Goal: Information Seeking & Learning: Learn about a topic

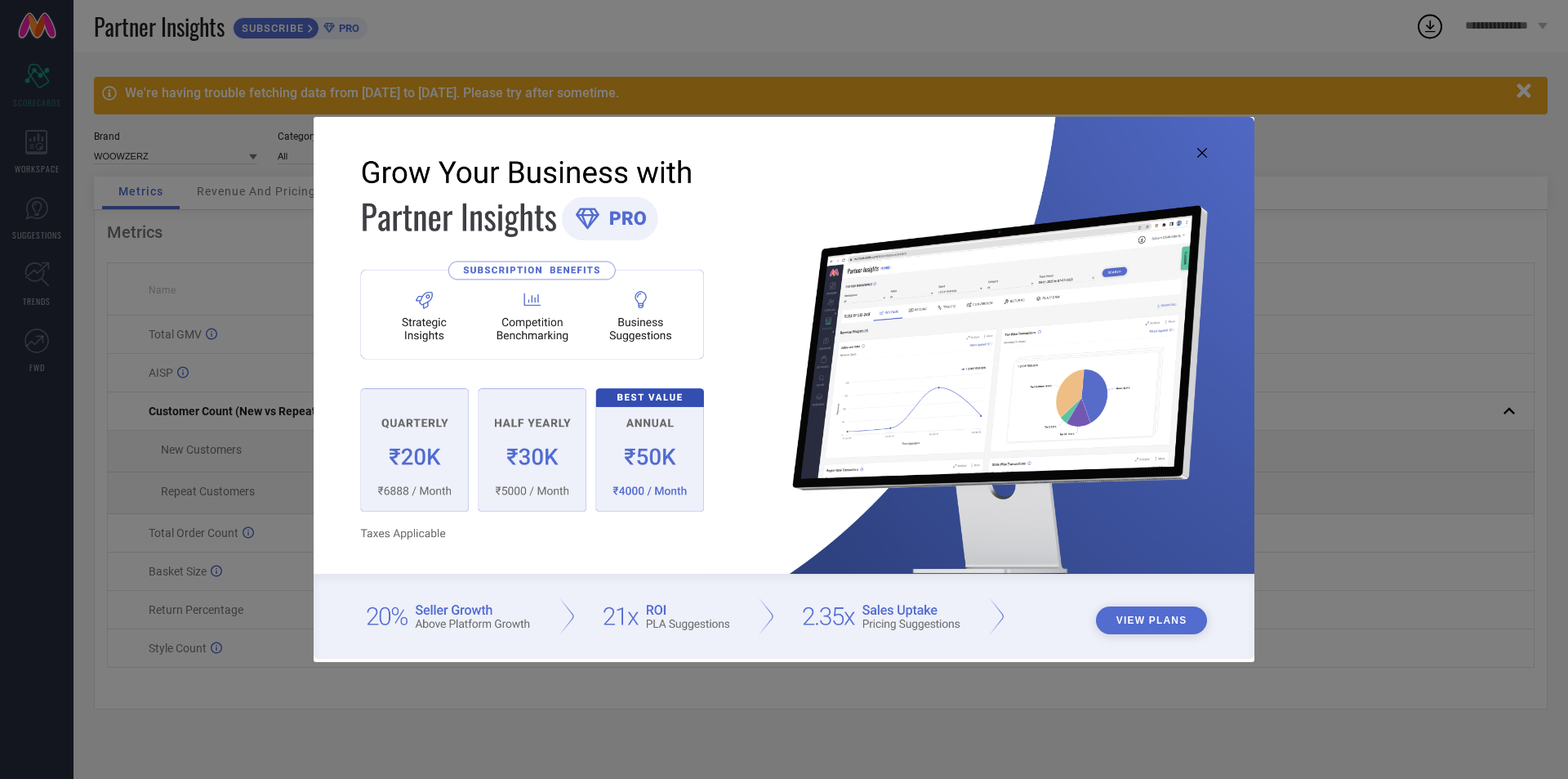
click at [1204, 156] on icon at bounding box center [1202, 153] width 10 height 10
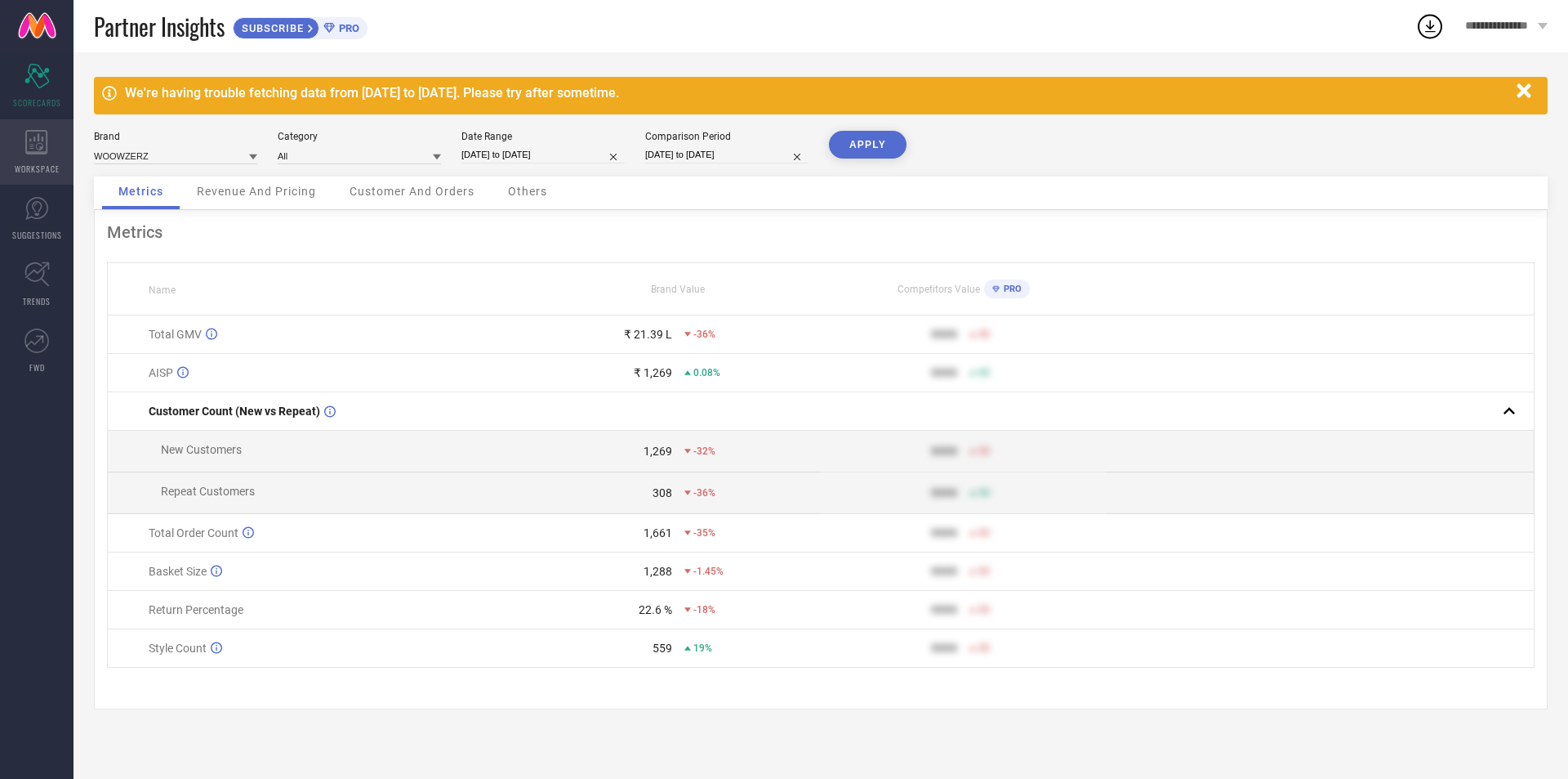
click at [29, 145] on icon at bounding box center [36, 142] width 23 height 24
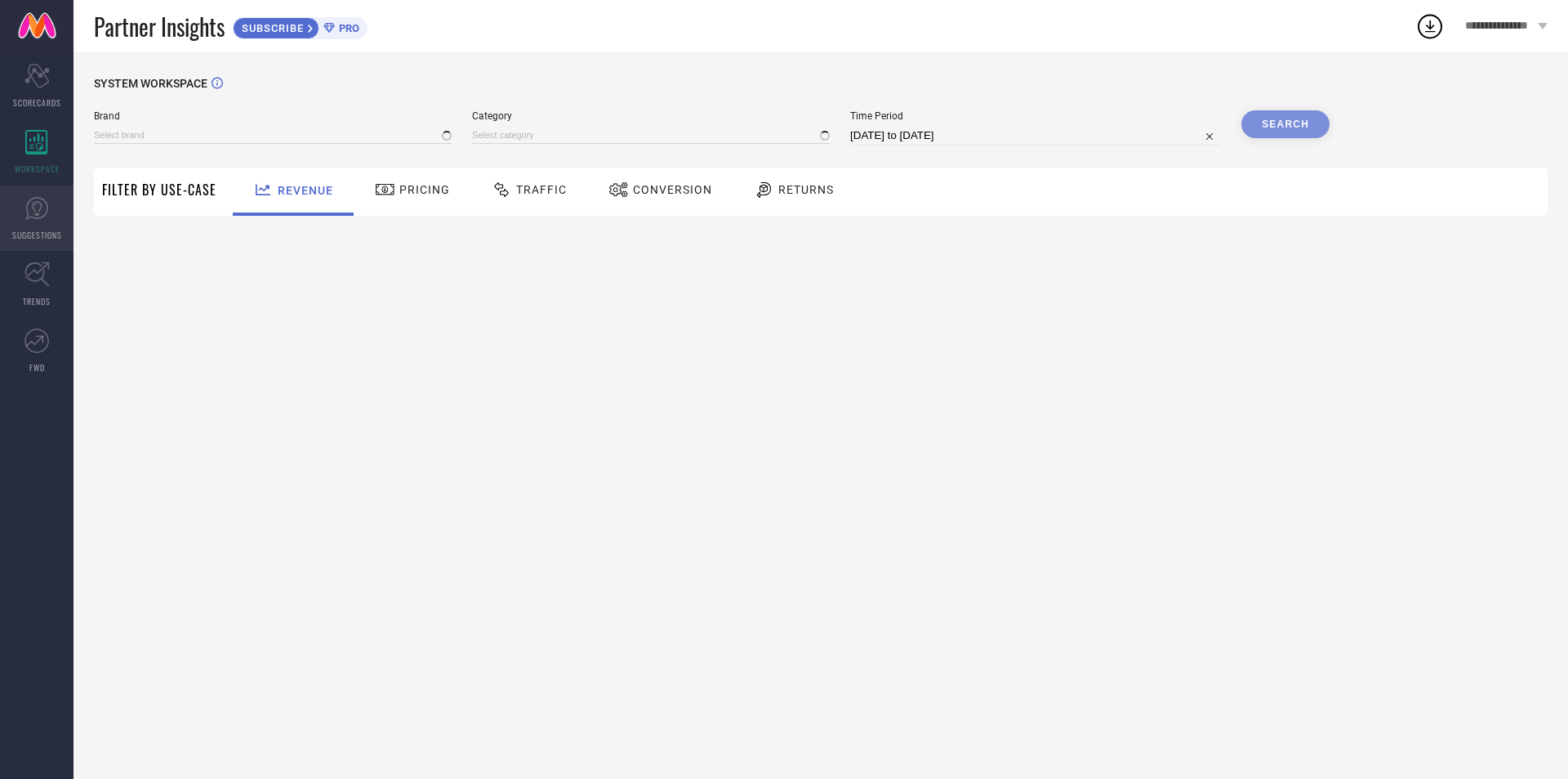
type input "WOOWZERZ"
type input "All"
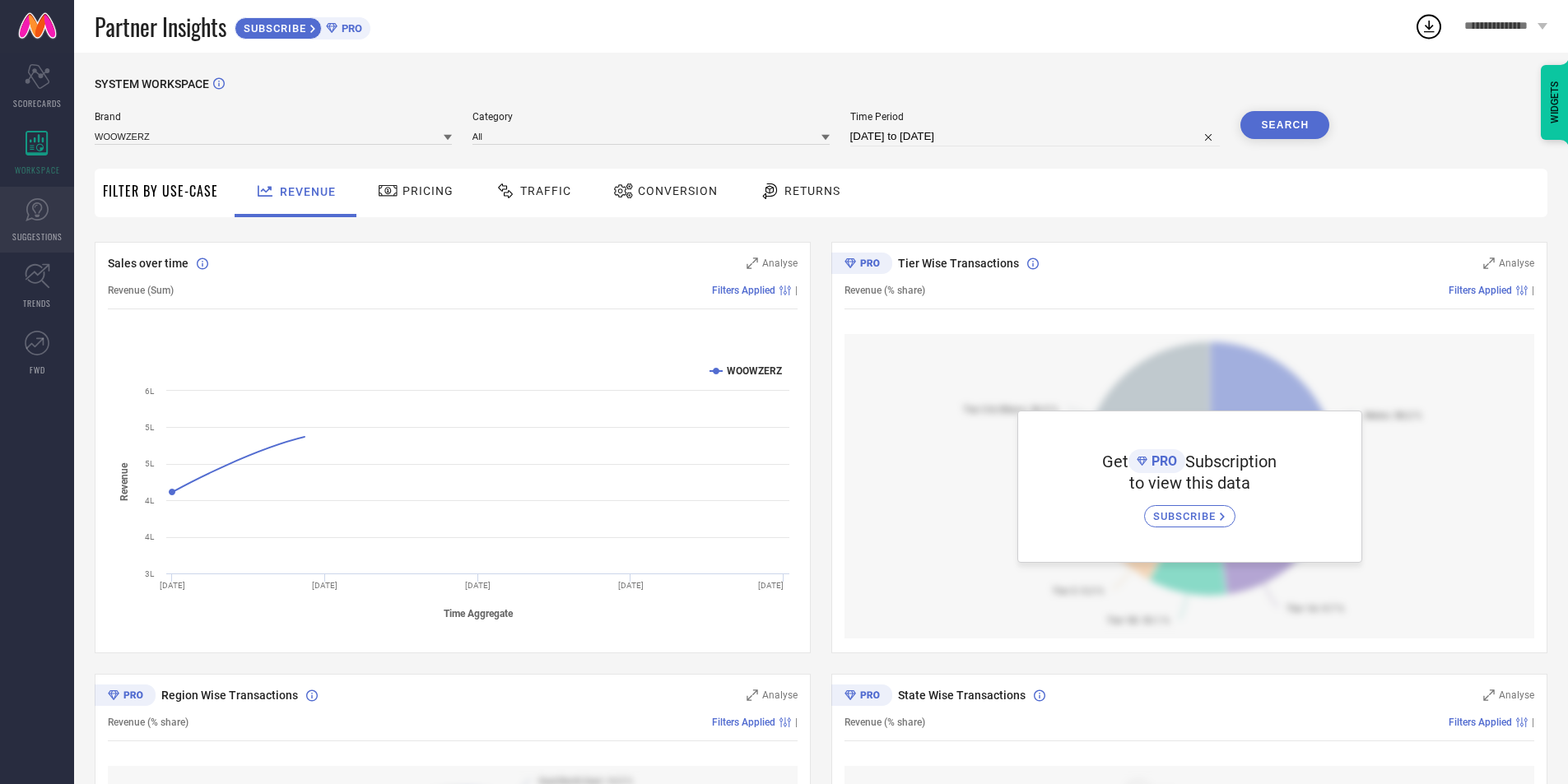
click at [11, 221] on link "SUGGESTIONS" at bounding box center [37, 220] width 74 height 66
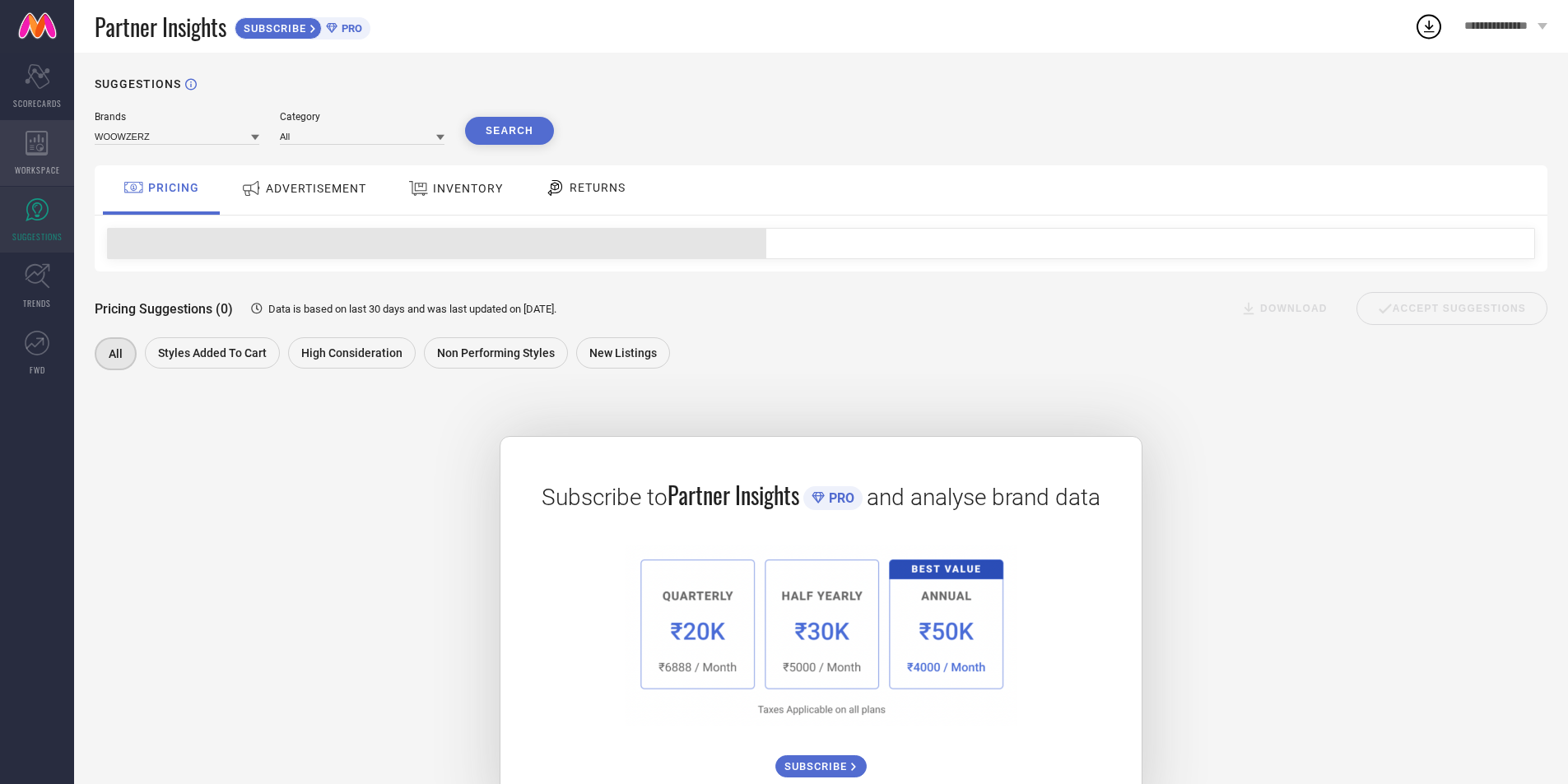
click at [30, 137] on icon at bounding box center [37, 143] width 23 height 25
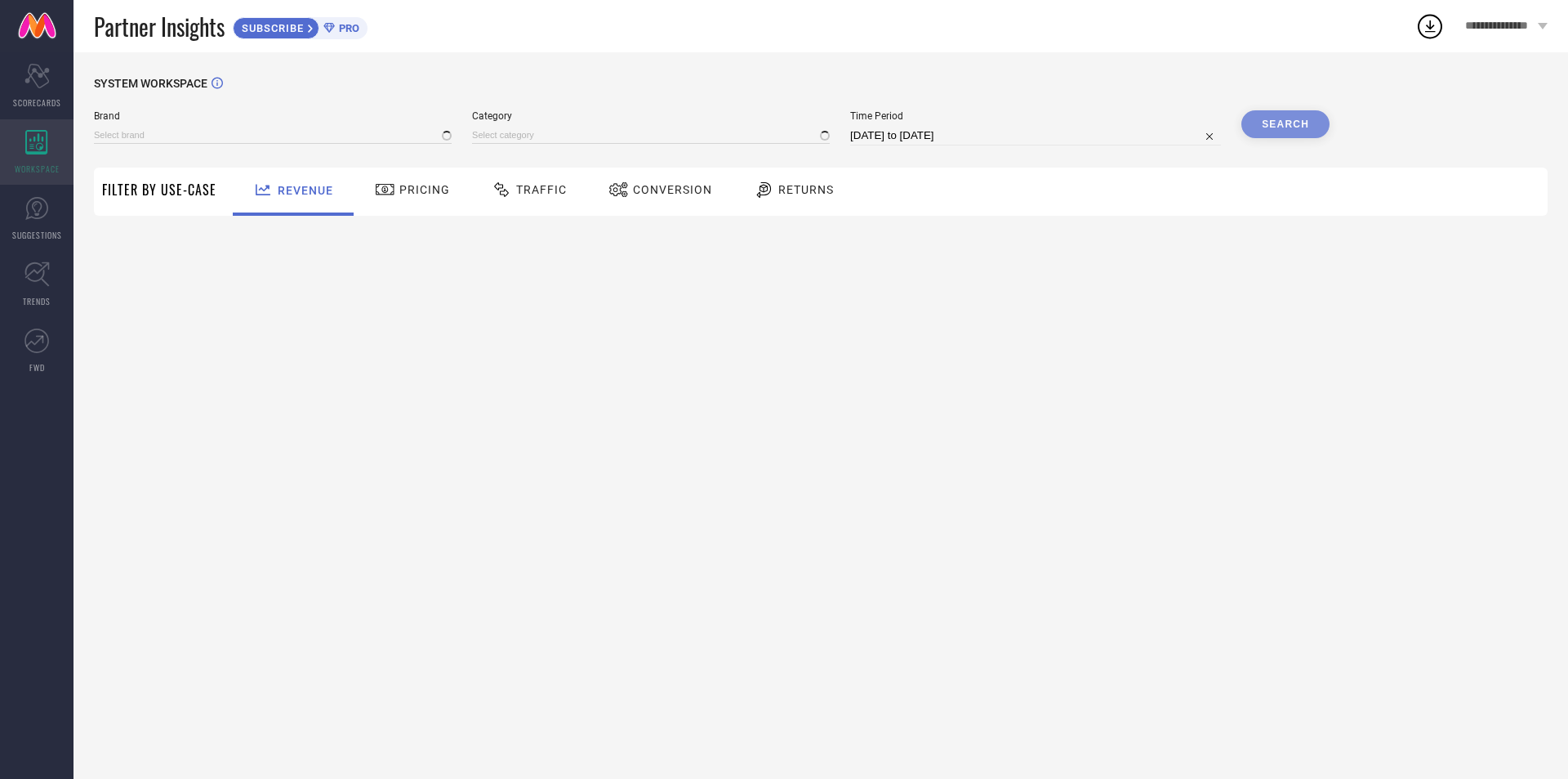
type input "WOOWZERZ"
type input "All"
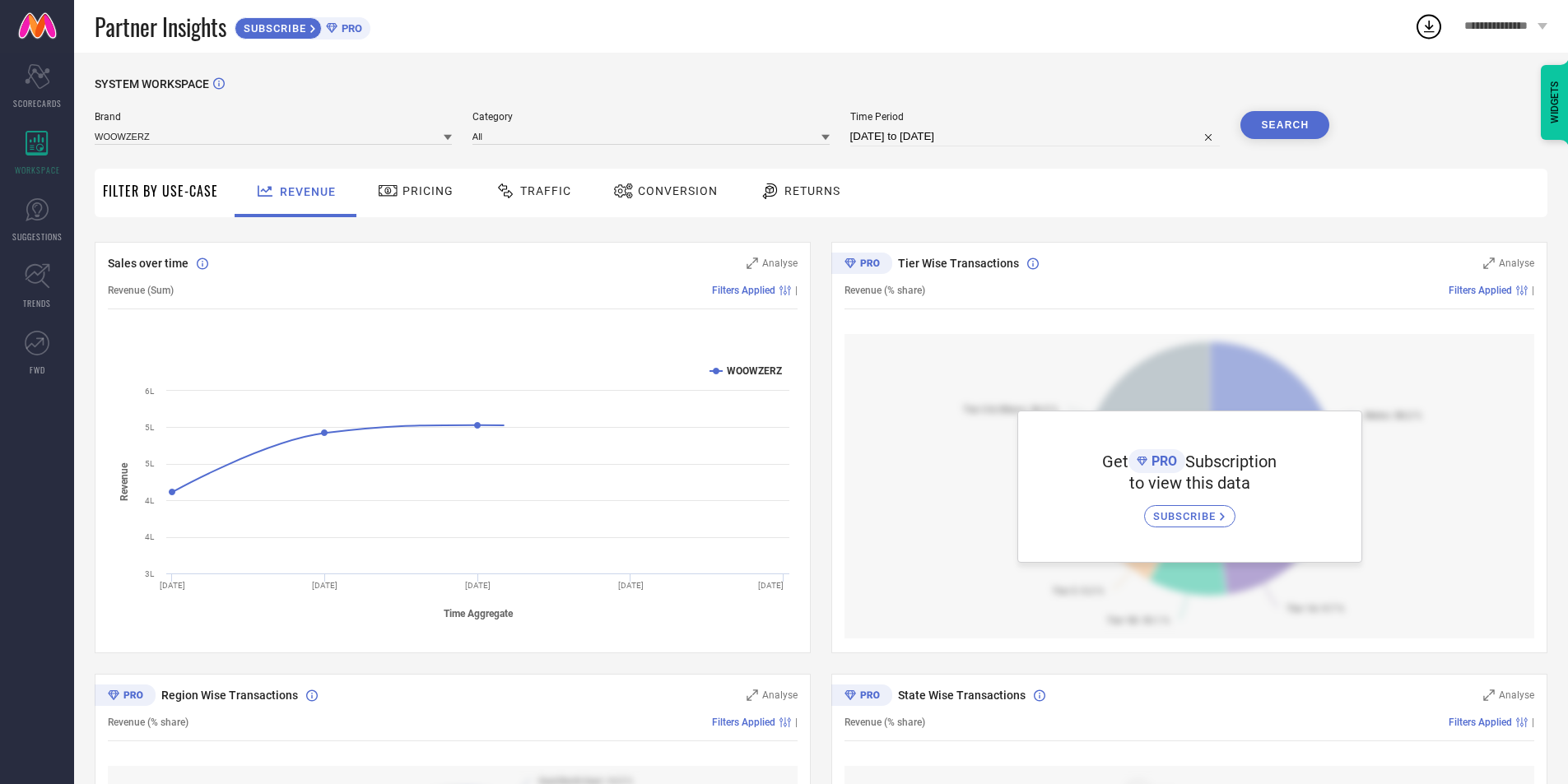
click at [429, 201] on div "Pricing" at bounding box center [415, 190] width 84 height 28
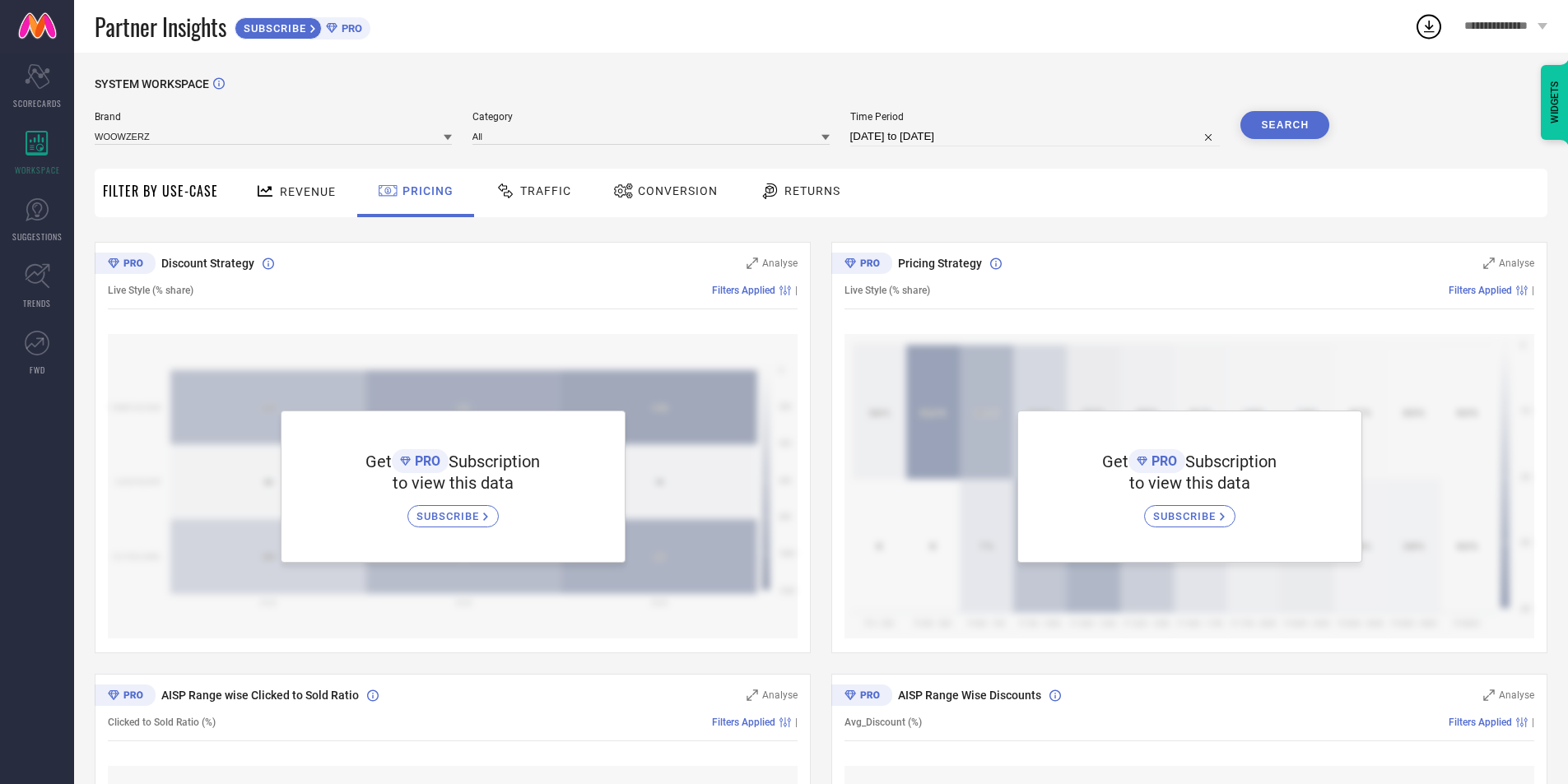
click at [313, 193] on span "Revenue" at bounding box center [308, 192] width 56 height 14
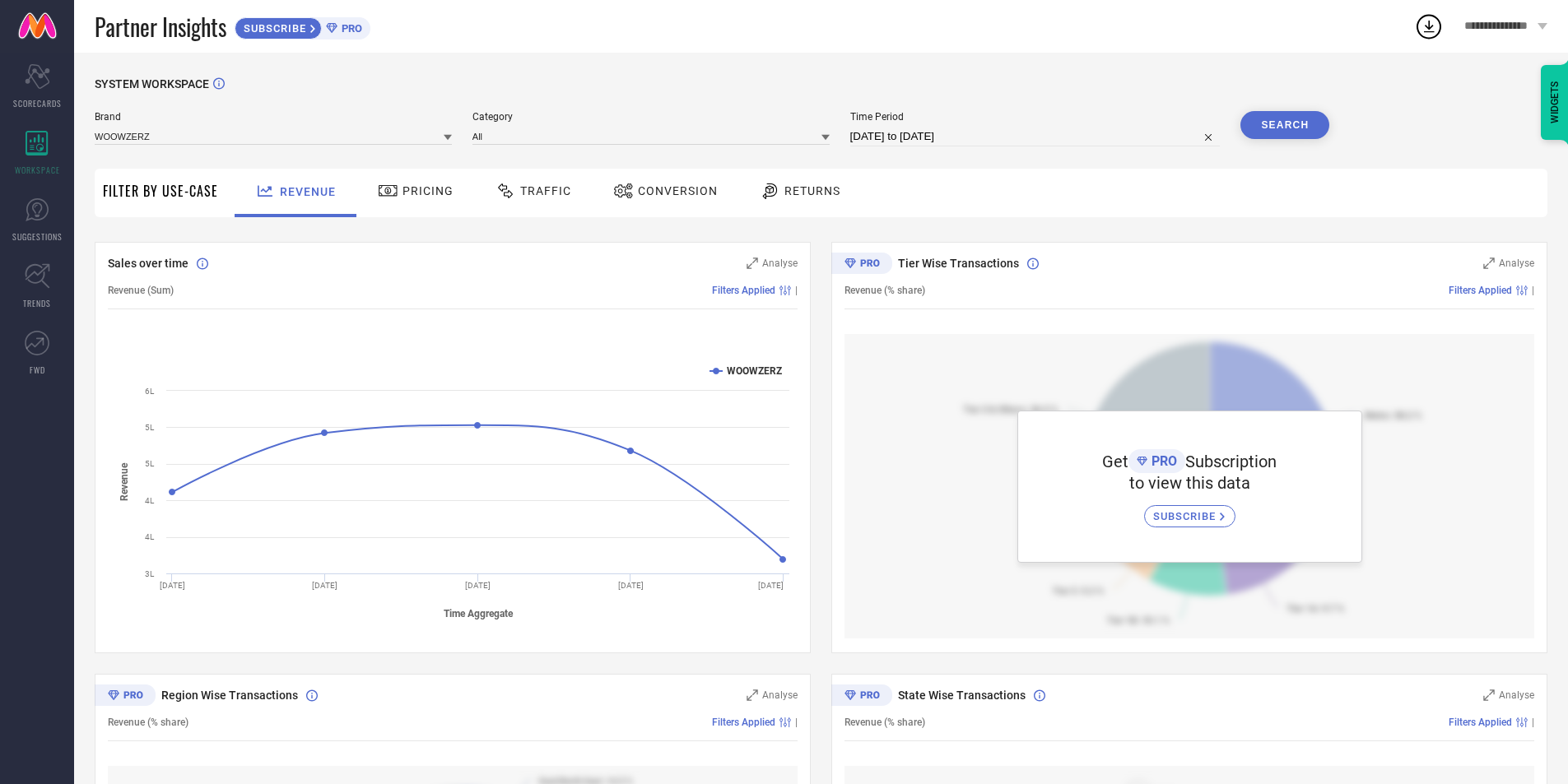
click at [1430, 140] on div "SYSTEM WORKSPACE Brand WOOWZERZ Category All Time Period [DATE] to [DATE] Searc…" at bounding box center [820, 580] width 1453 height 1007
click at [22, 81] on div "Scorecard SCORECARDS" at bounding box center [37, 87] width 74 height 66
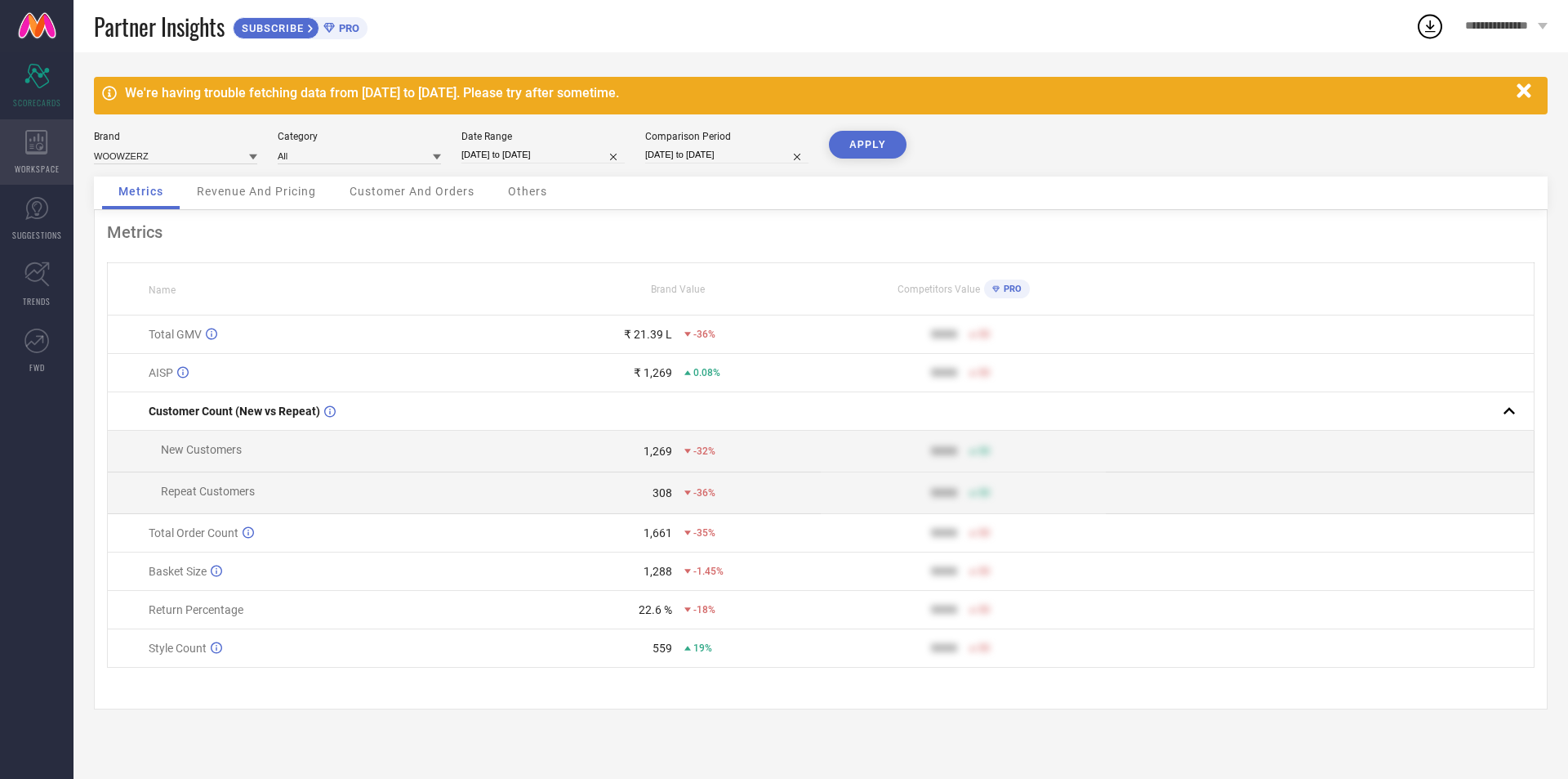
click at [33, 173] on span "WORKSPACE" at bounding box center [36, 169] width 45 height 13
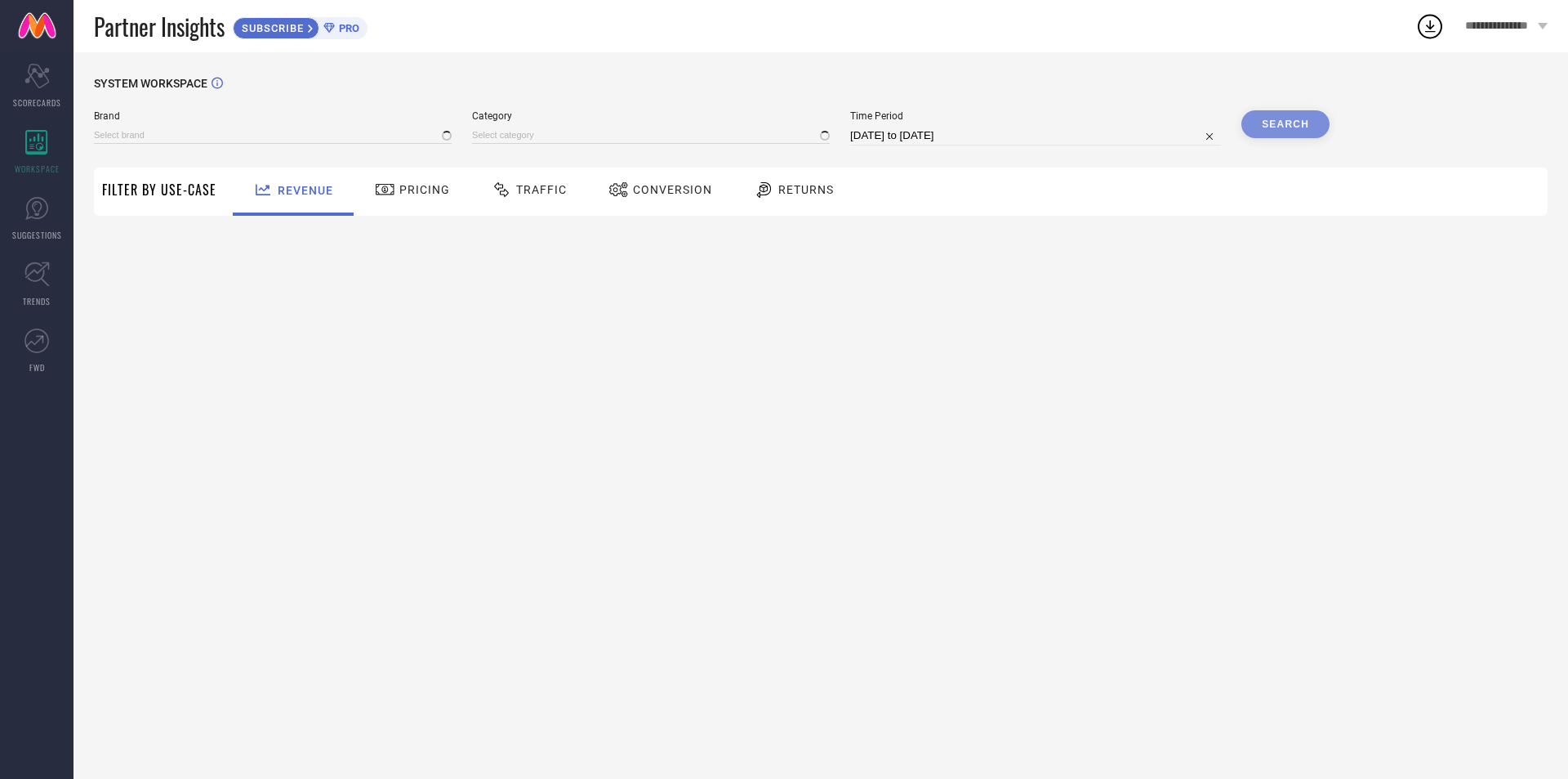
type input "WOOWZERZ"
type input "All"
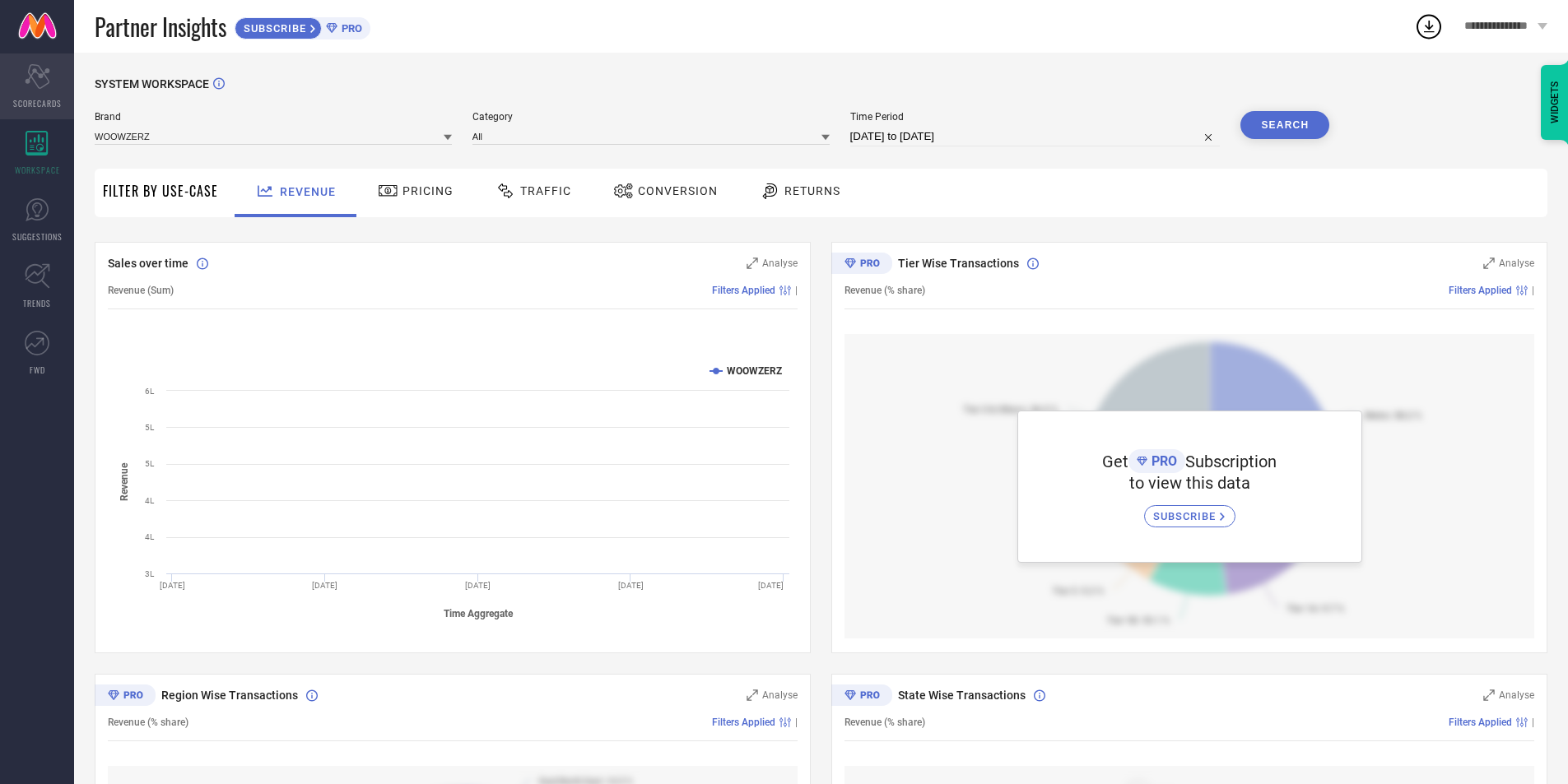
click at [33, 78] on icon "Scorecard" at bounding box center [37, 76] width 25 height 25
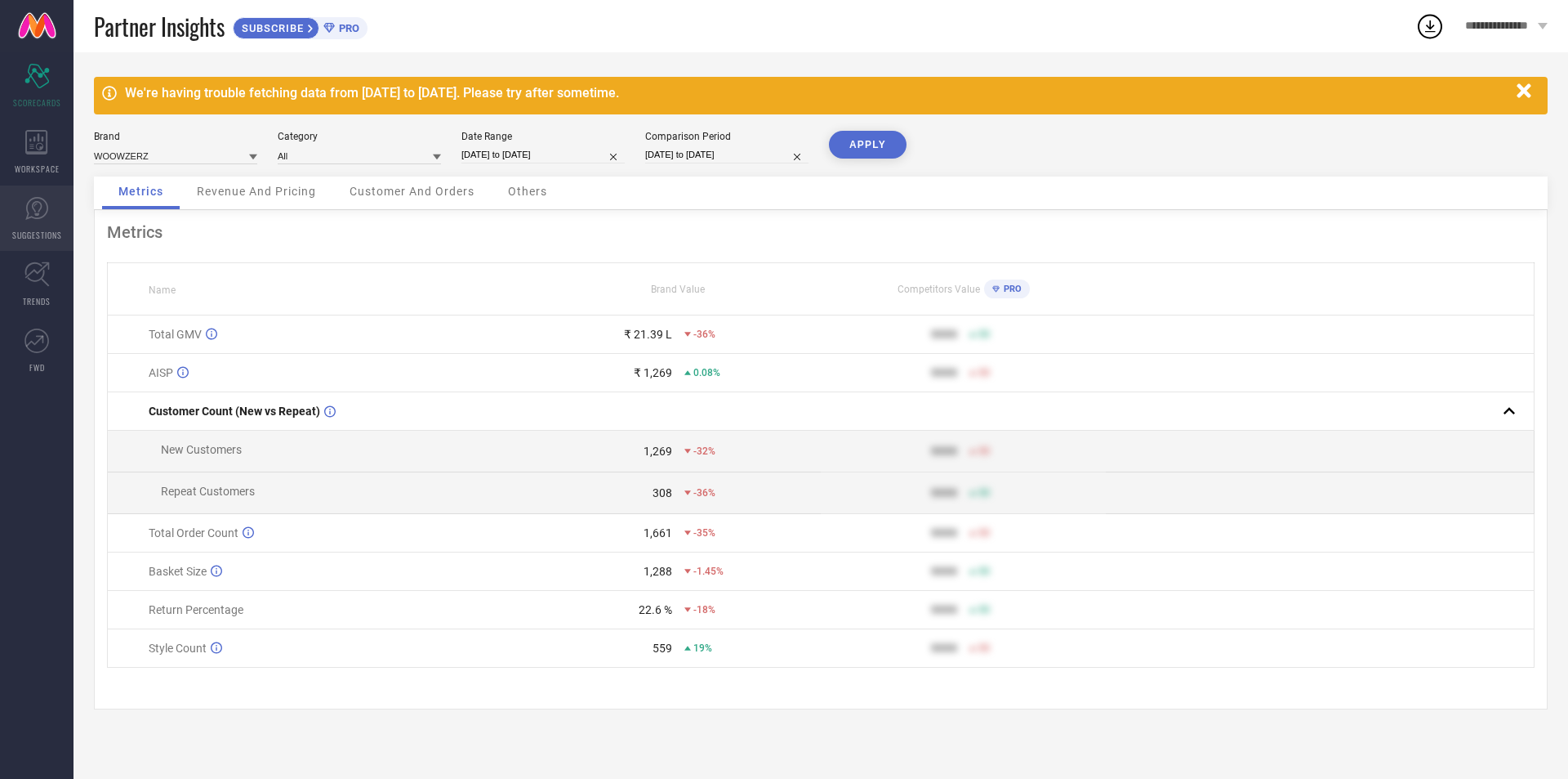
click at [47, 223] on link "SUGGESTIONS" at bounding box center [36, 218] width 73 height 66
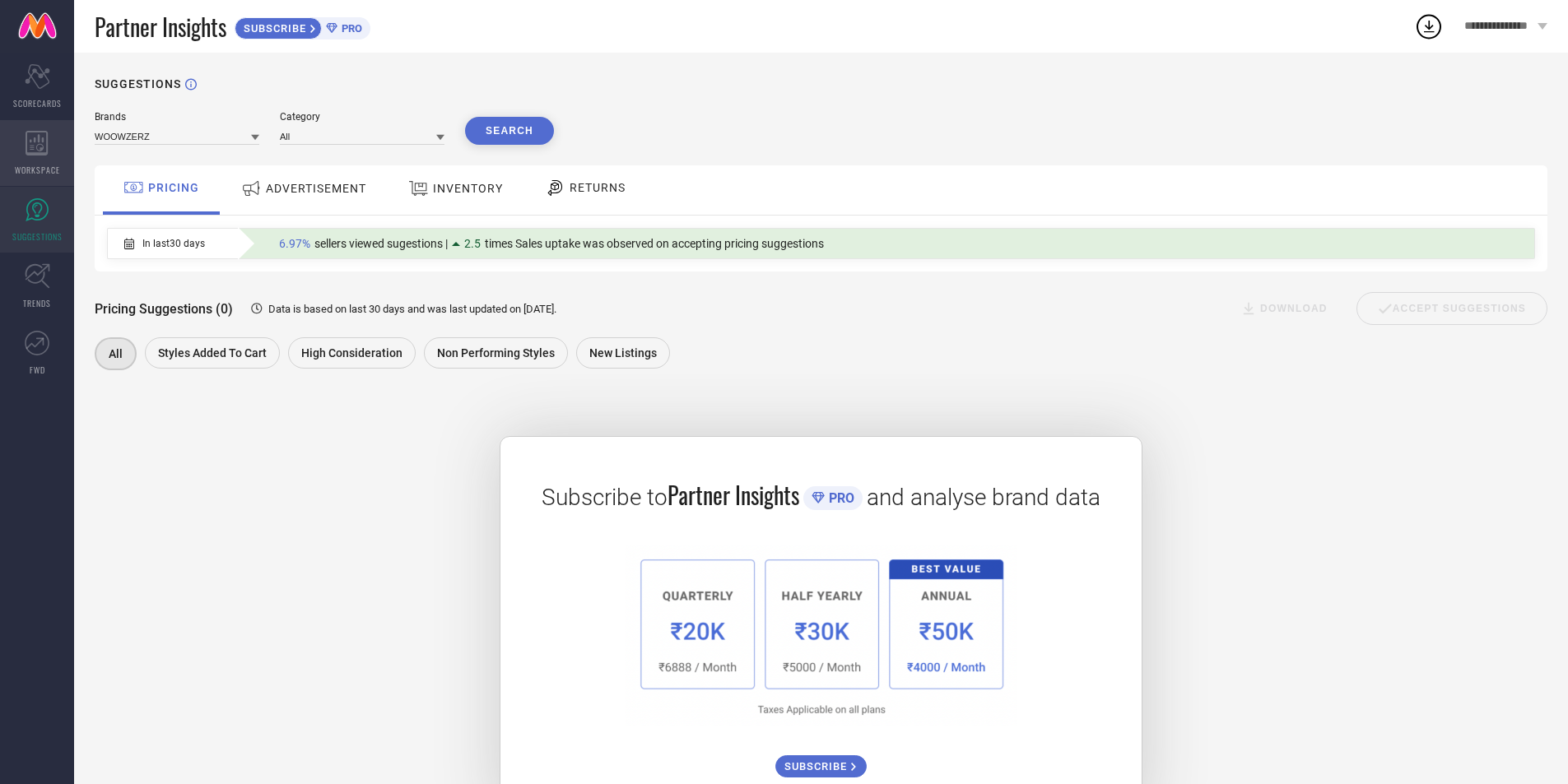
click at [23, 134] on div "WORKSPACE" at bounding box center [37, 154] width 74 height 66
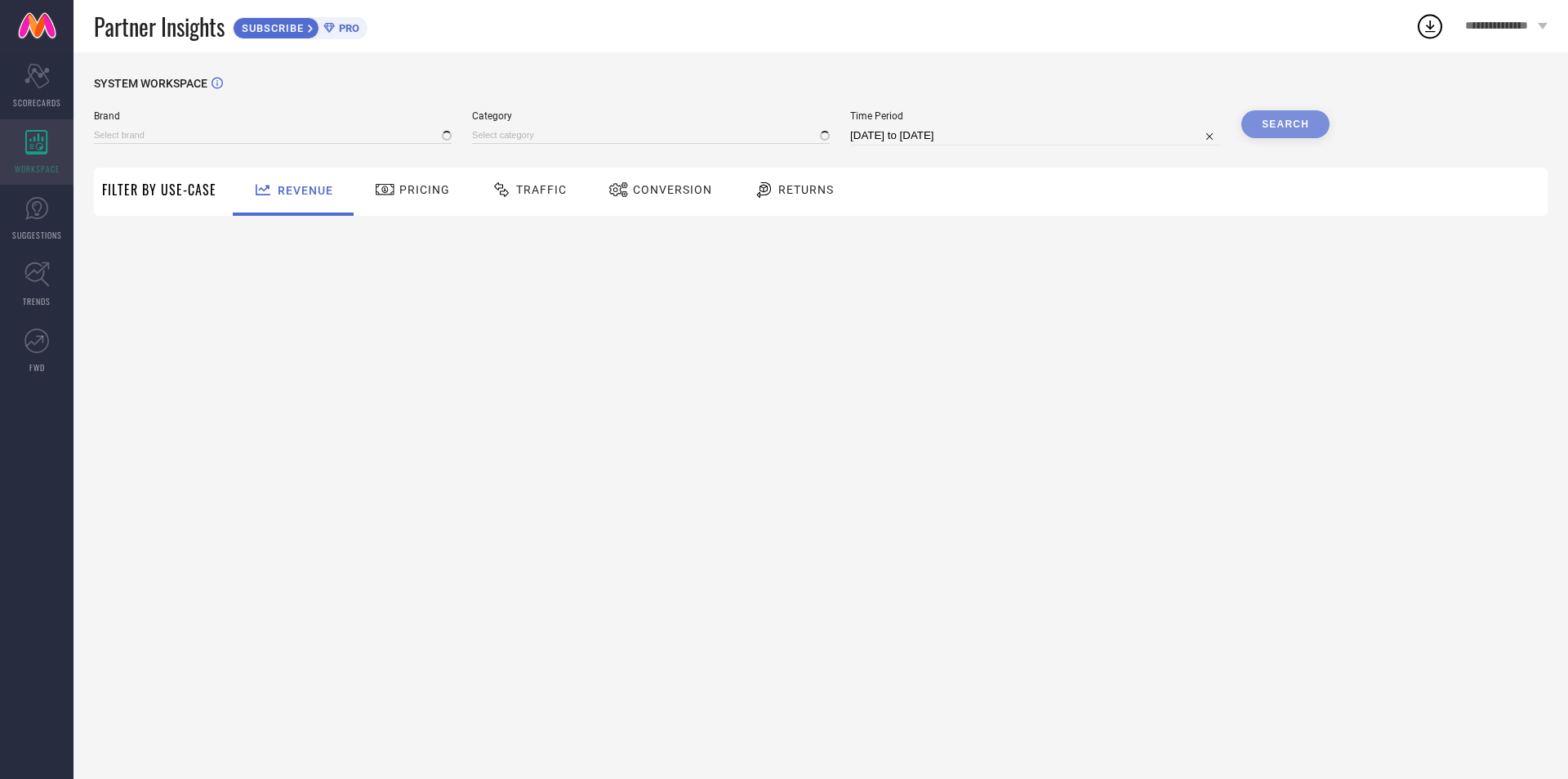
type input "WOOWZERZ"
type input "All"
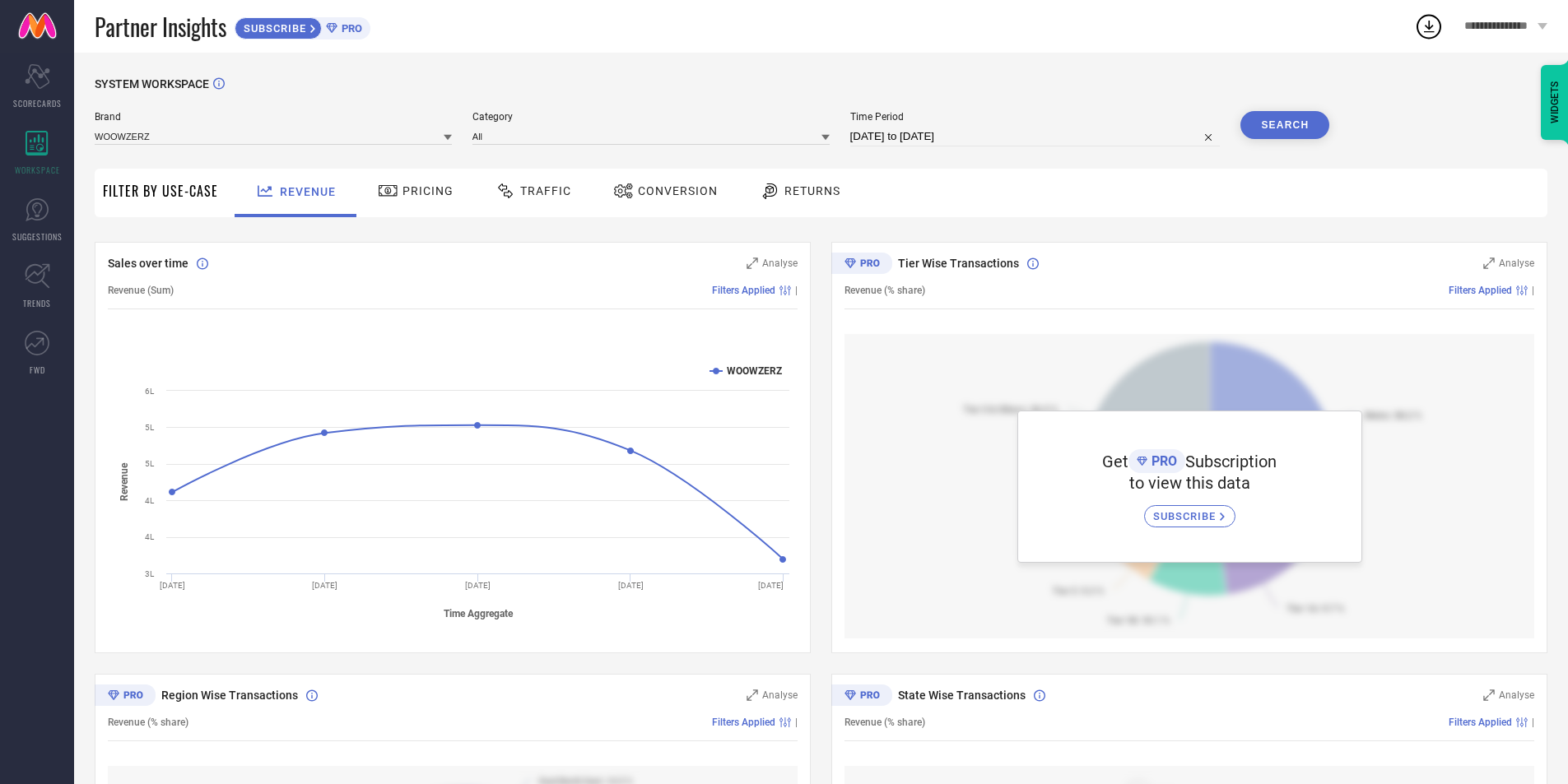
click at [777, 231] on div "SYSTEM WORKSPACE Brand WOOWZERZ Category All Time Period [DATE] to [DATE] Searc…" at bounding box center [820, 580] width 1453 height 1007
click at [818, 270] on div "Sales over time Analyse Revenue (Sum) Filters Applied | Created with Highcharts…" at bounding box center [820, 664] width 1453 height 843
click at [820, 276] on div "Sales over time Analyse Revenue (Sum) Filters Applied | Created with Highcharts…" at bounding box center [820, 664] width 1453 height 843
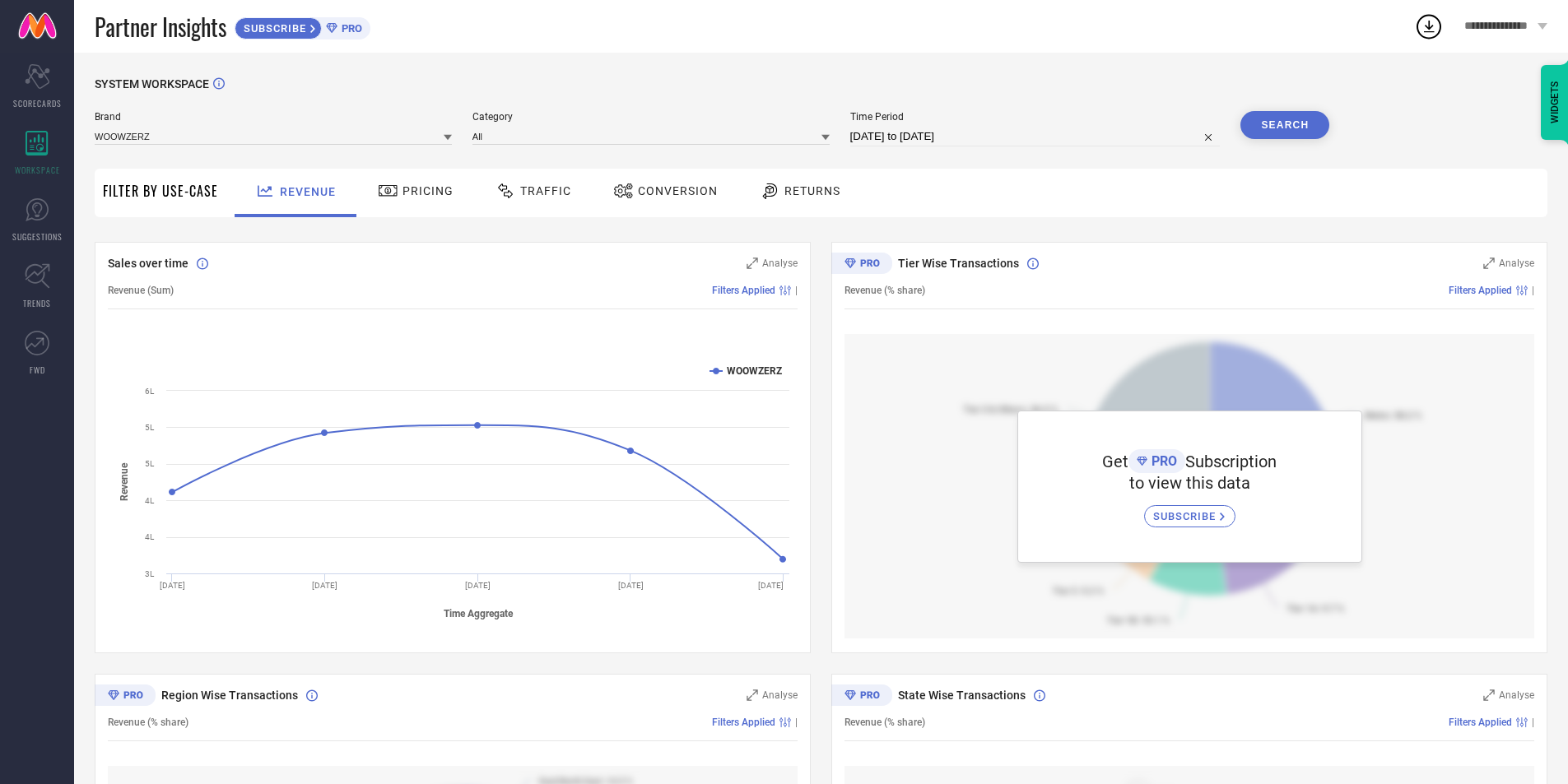
click at [820, 277] on div "Sales over time Analyse Revenue (Sum) Filters Applied | Created with Highcharts…" at bounding box center [820, 664] width 1453 height 843
click at [815, 266] on div "Sales over time Analyse Revenue (Sum) Filters Applied | Created with Highcharts…" at bounding box center [820, 664] width 1453 height 843
click at [819, 268] on div "Sales over time Analyse Revenue (Sum) Filters Applied | Created with Highcharts…" at bounding box center [820, 664] width 1453 height 843
click at [819, 270] on div "Sales over time Analyse Revenue (Sum) Filters Applied | Created with Highcharts…" at bounding box center [820, 664] width 1453 height 843
